Goal: Task Accomplishment & Management: Manage account settings

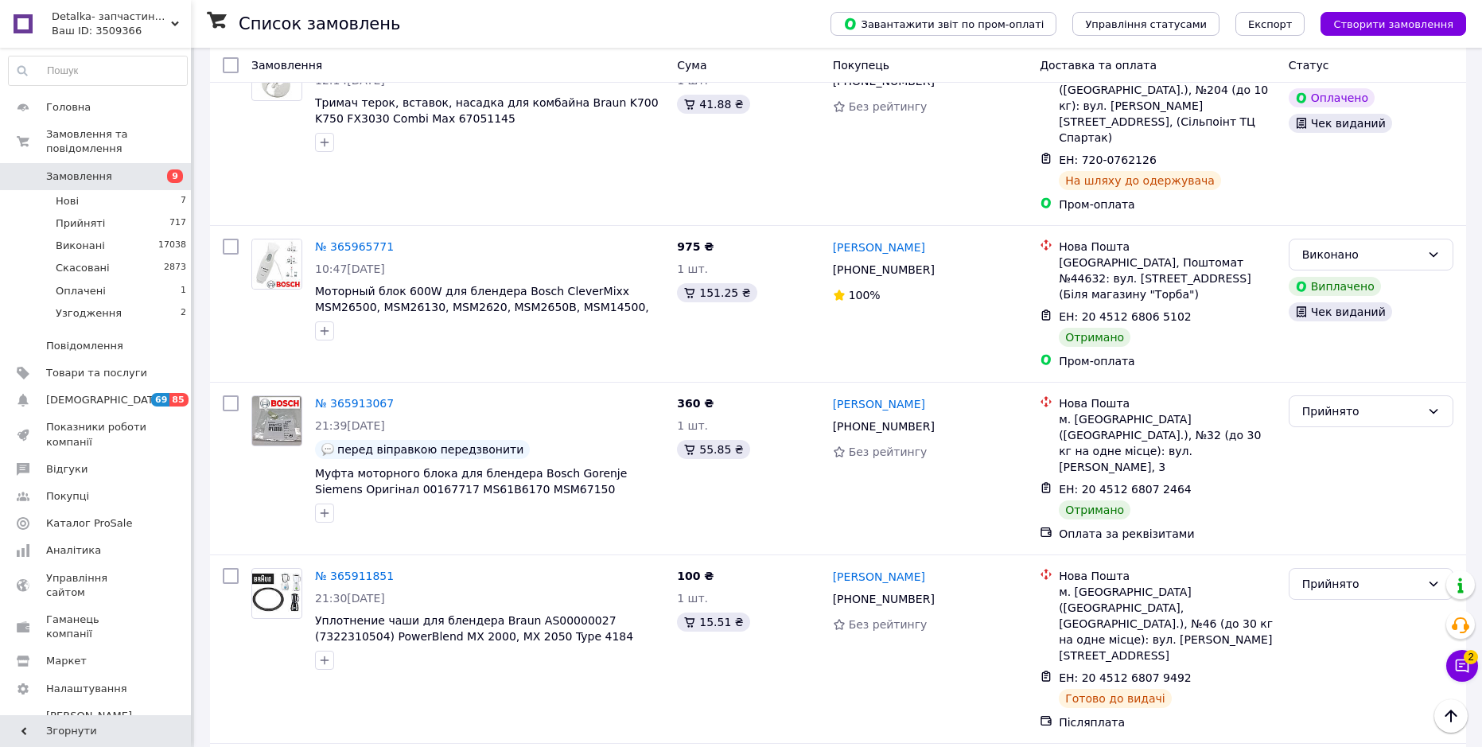
scroll to position [6822, 0]
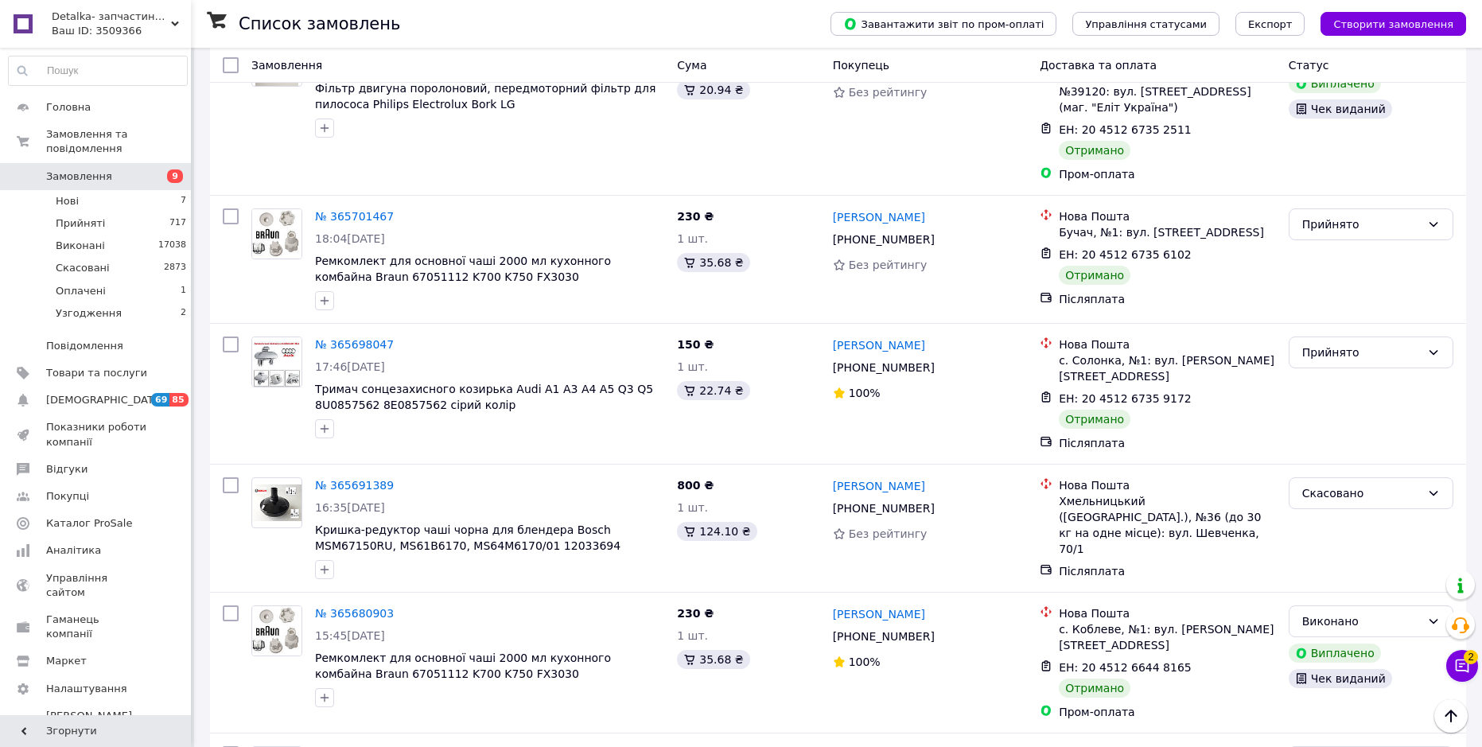
scroll to position [1830, 0]
click at [408, 523] on span "Кришка-редуктор чаші чорна для блендера Bosch MSM67150RU, MS61B6170, MS64M6170/…" at bounding box center [467, 545] width 305 height 45
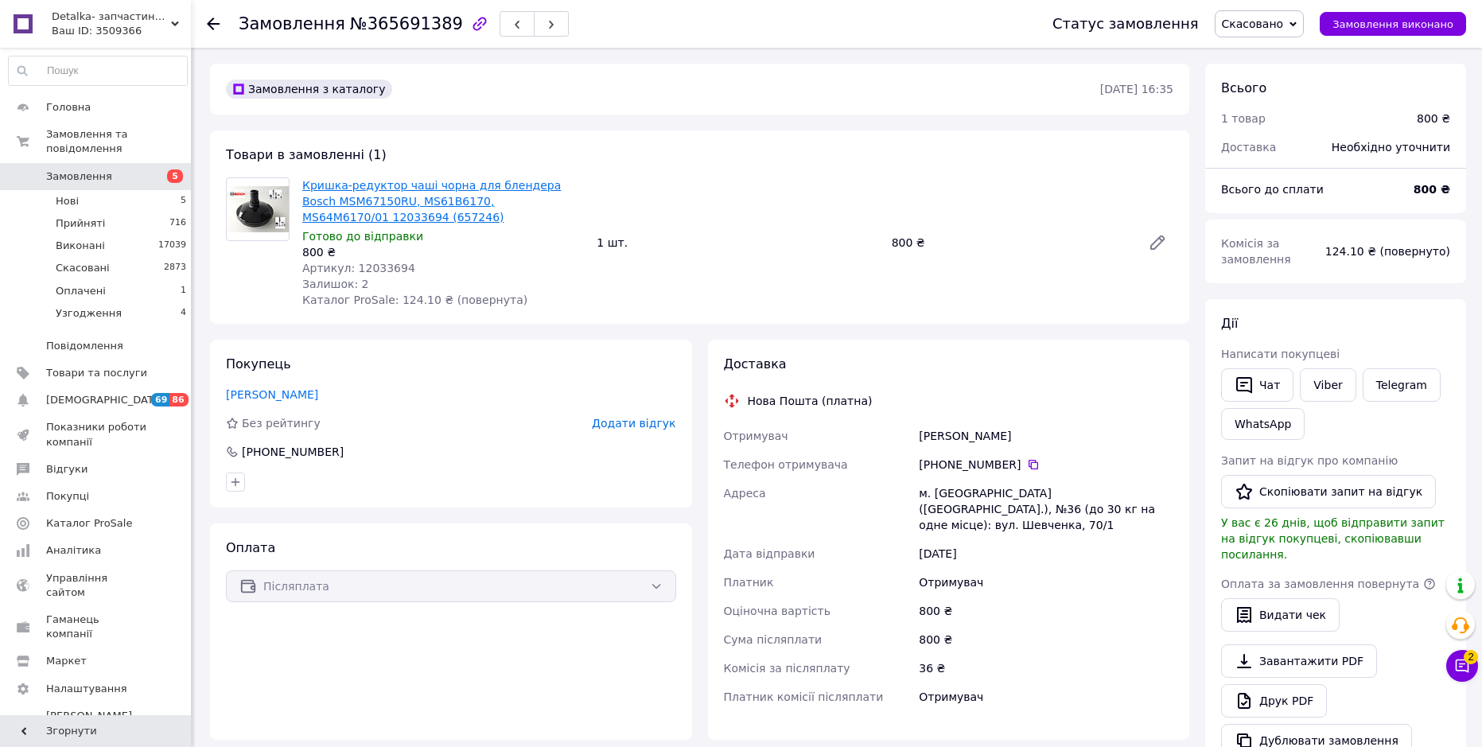
click at [392, 193] on link "Кришка-редуктор чаші чорна для блендера Bosch MSM67150RU, MS61B6170, MS64M6170/…" at bounding box center [431, 201] width 259 height 45
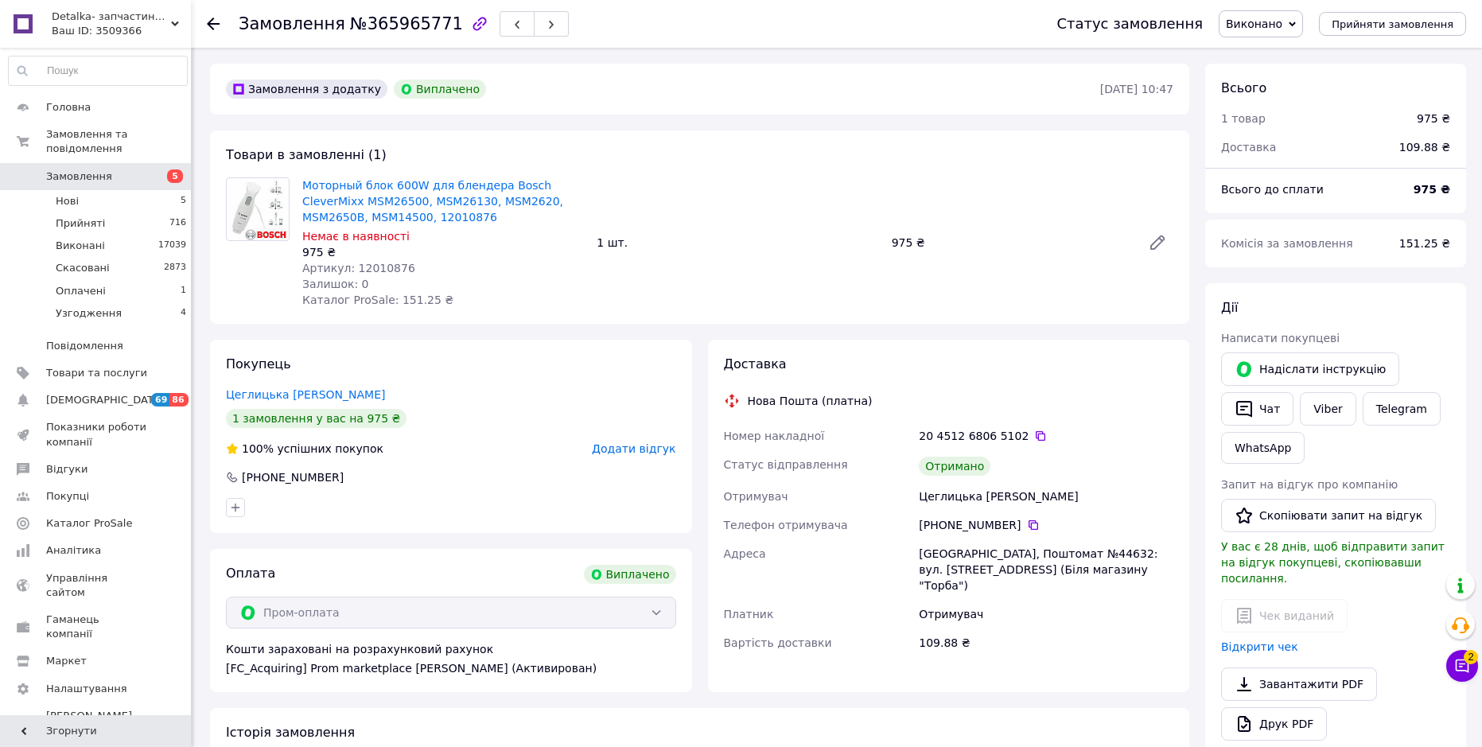
click at [76, 169] on span "Замовлення" at bounding box center [79, 176] width 66 height 14
